Goal: Task Accomplishment & Management: Use online tool/utility

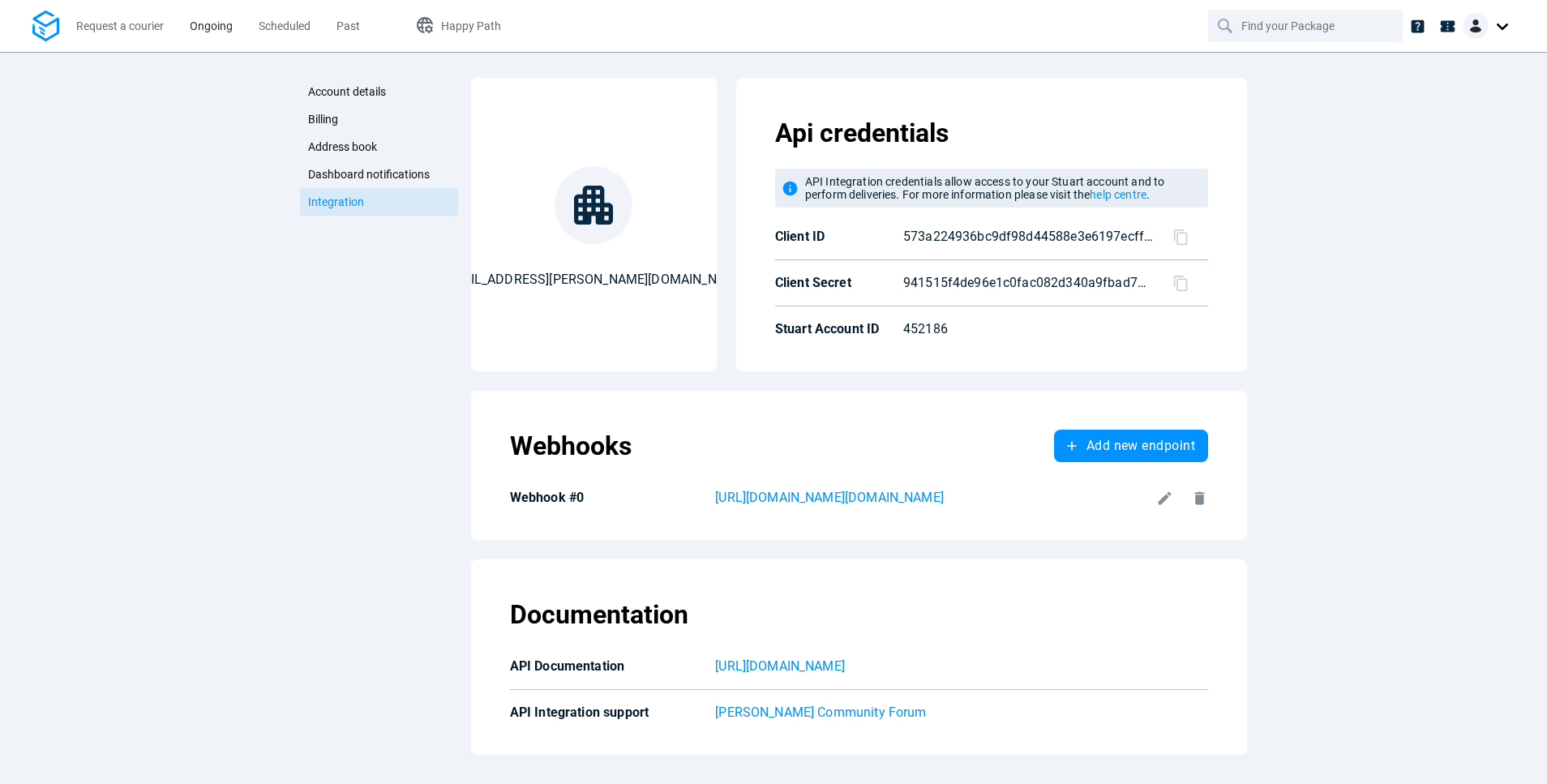
click at [219, 33] on span "Ongoing" at bounding box center [211, 25] width 43 height 17
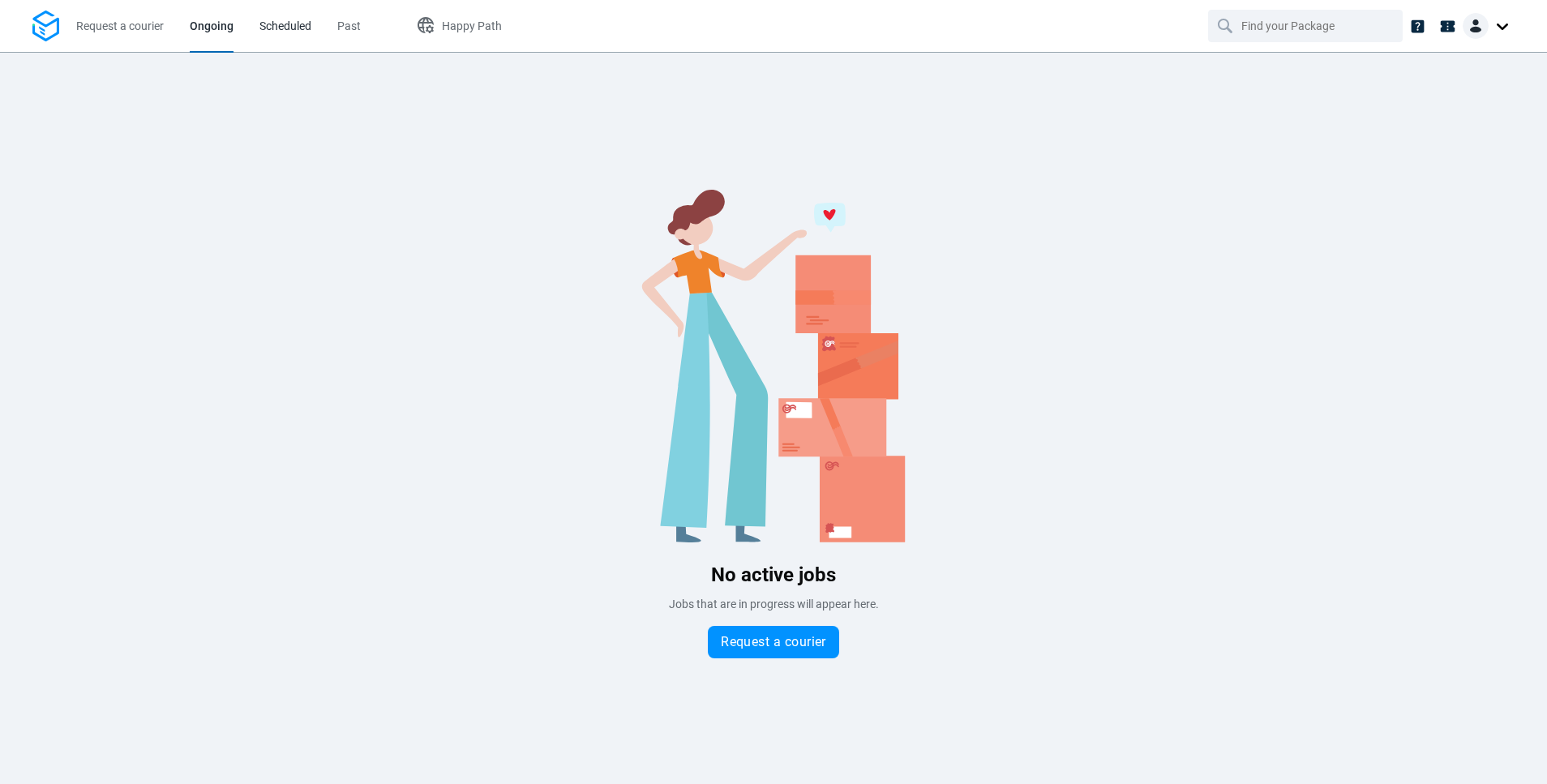
click at [274, 23] on span "Scheduled" at bounding box center [285, 25] width 52 height 13
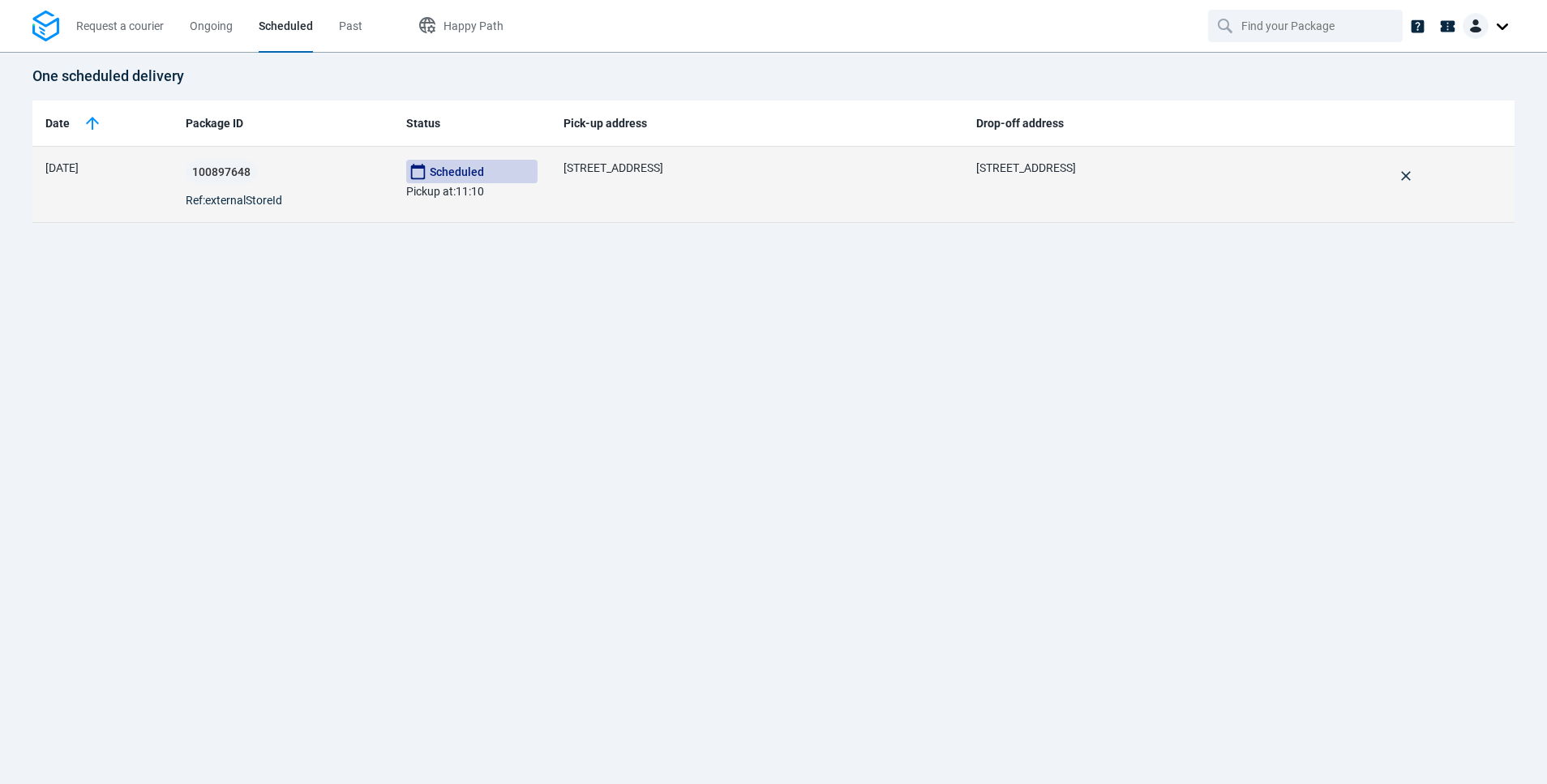
click at [697, 194] on td "[STREET_ADDRESS]" at bounding box center [757, 184] width 413 height 76
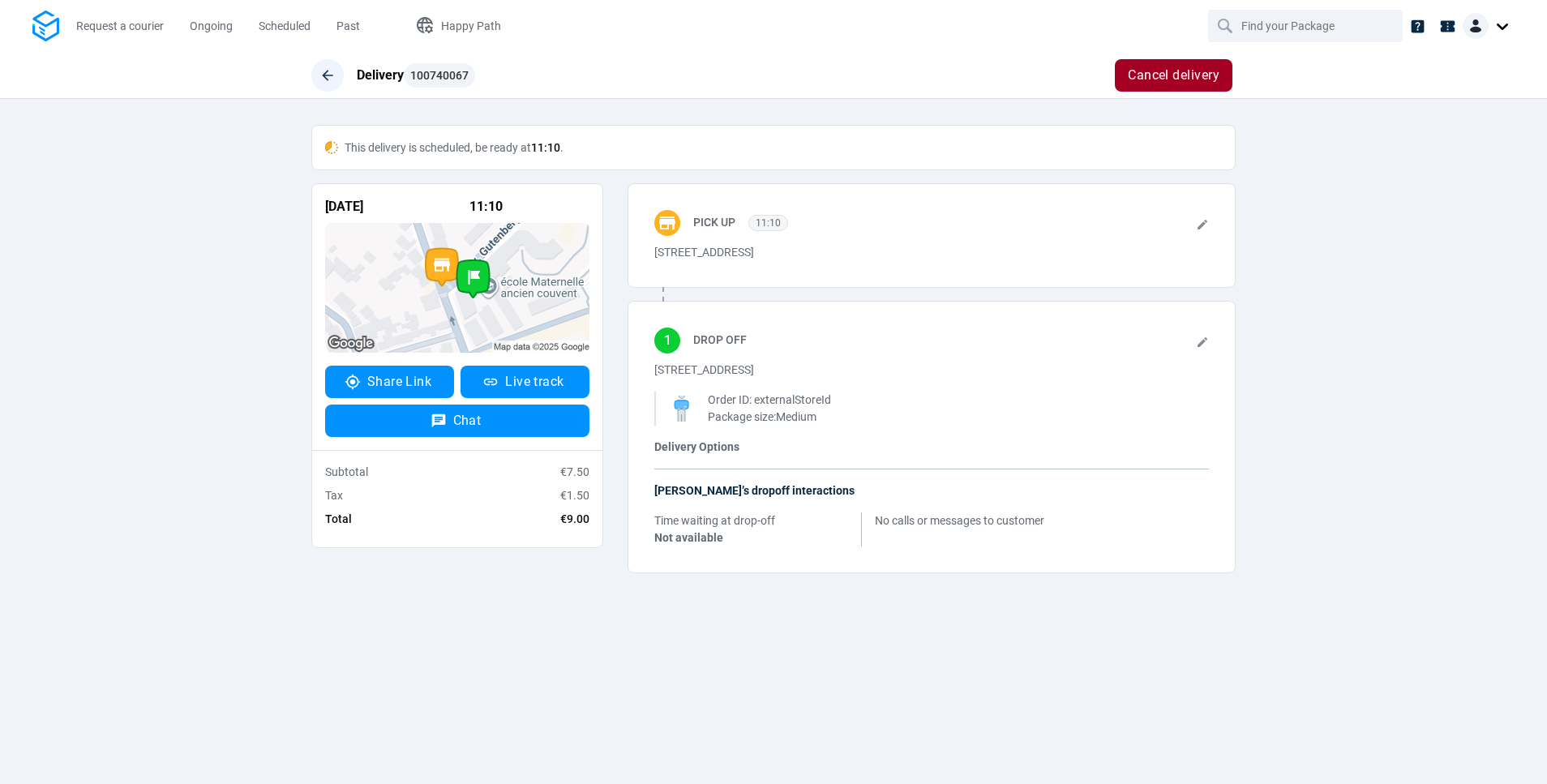
click at [326, 75] on icon "button" at bounding box center [327, 75] width 11 height 11
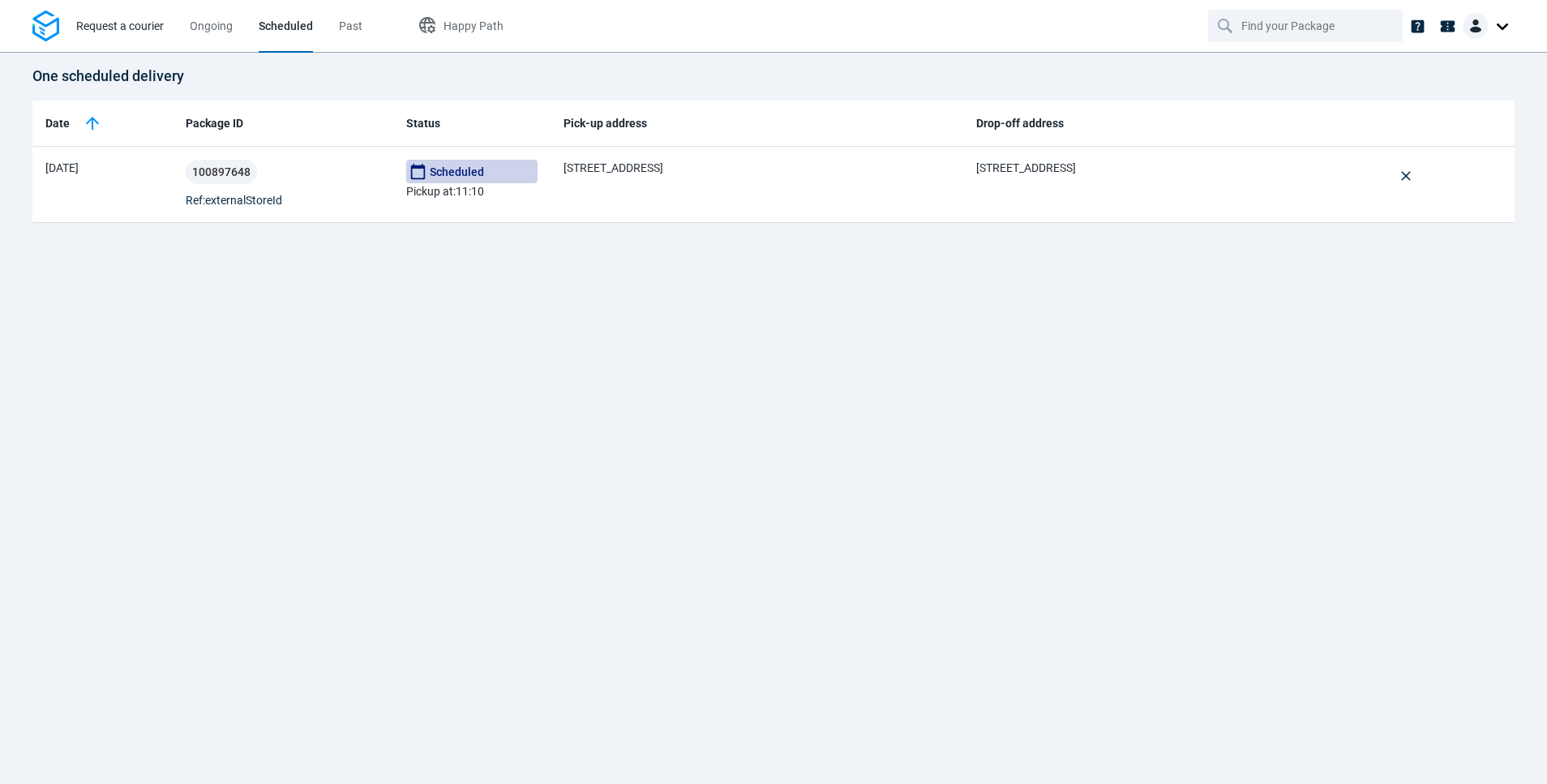
click at [129, 38] on link "Request a courier" at bounding box center [120, 25] width 88 height 52
